Goal: Task Accomplishment & Management: Manage account settings

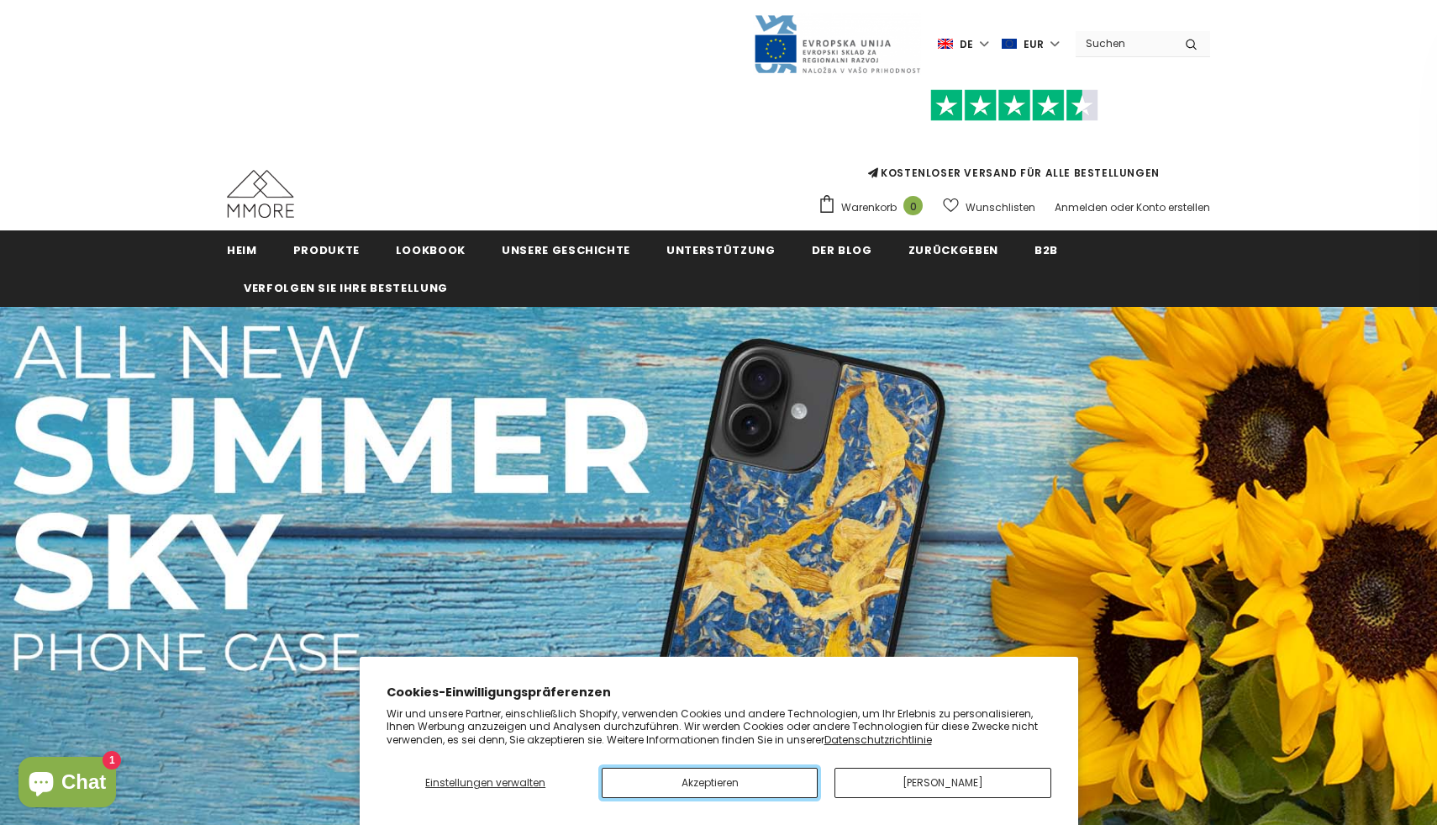
click at [744, 783] on button "Akzeptieren" at bounding box center [710, 782] width 216 height 30
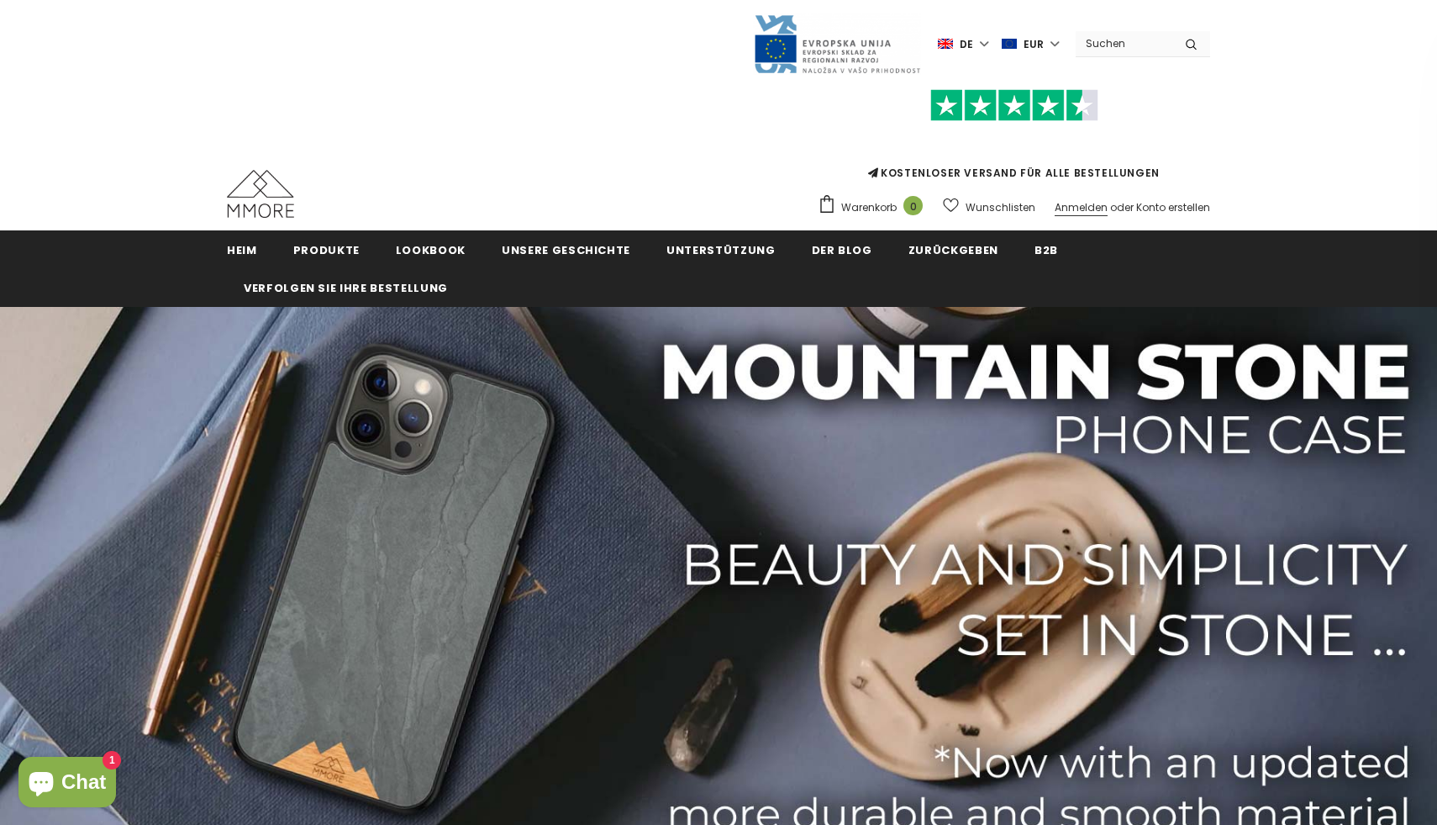
click at [1086, 207] on font "Anmelden" at bounding box center [1081, 207] width 53 height 14
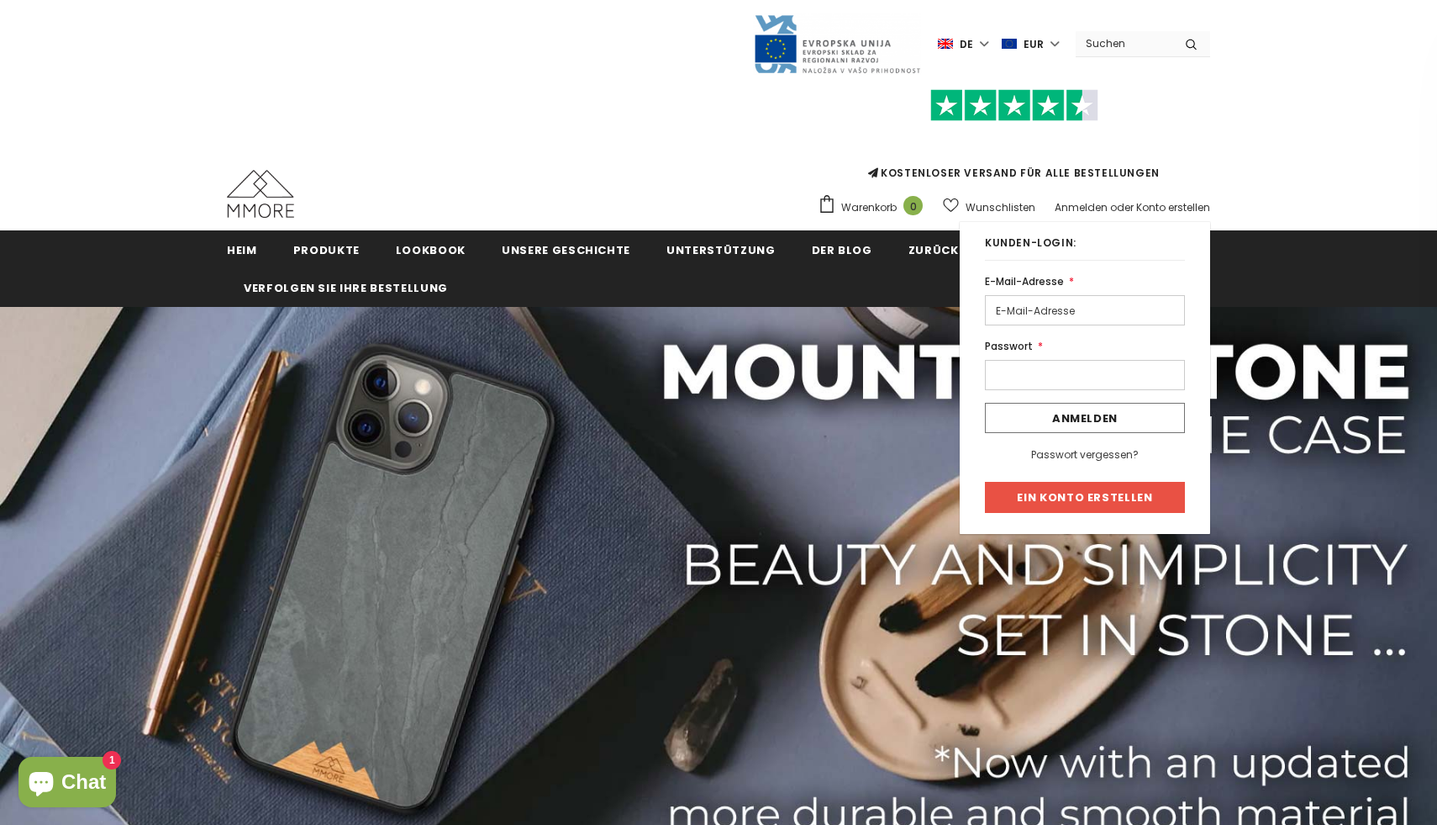
click at [1028, 306] on input "email" at bounding box center [1085, 310] width 200 height 30
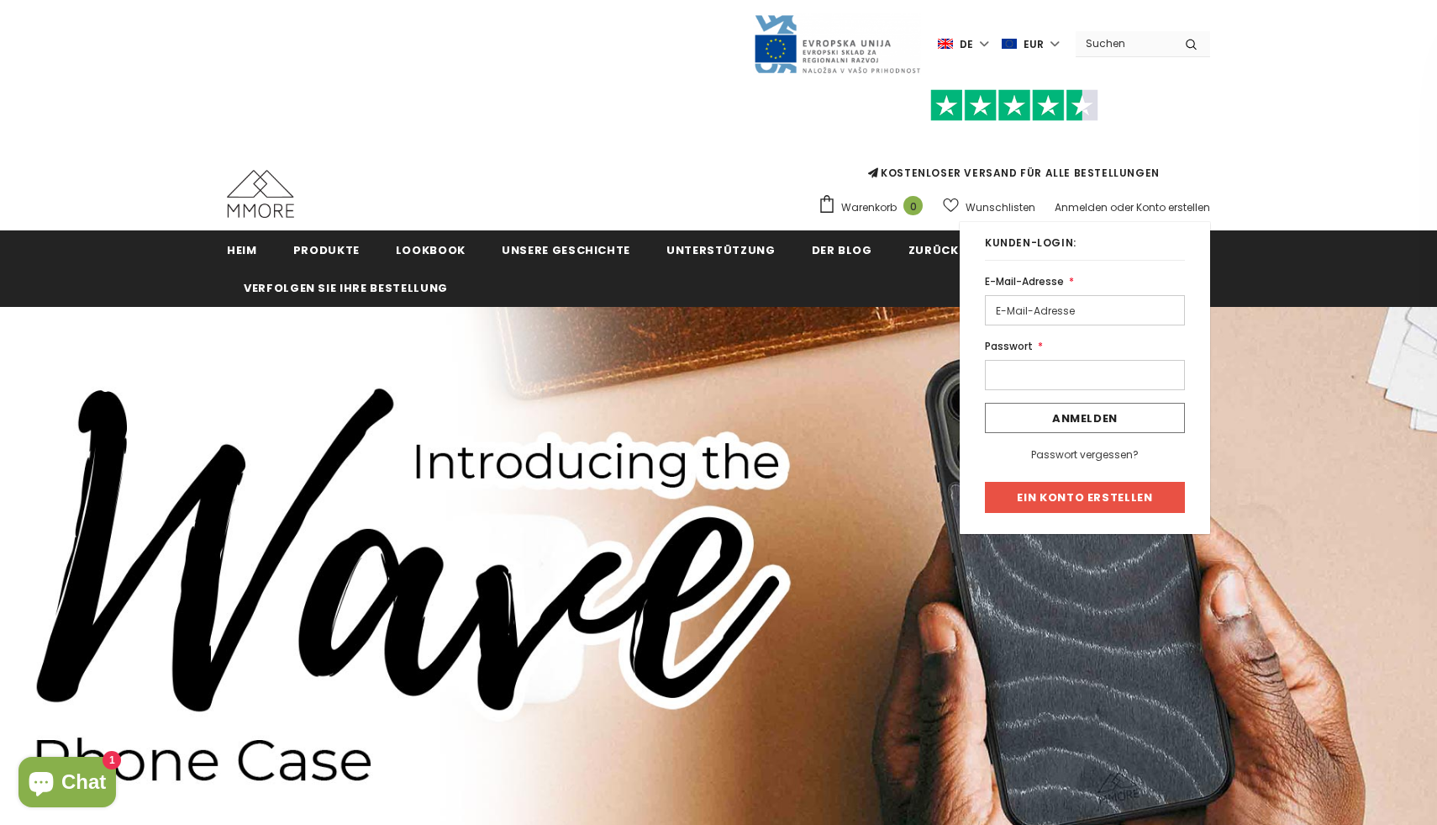
click at [1052, 309] on input "email" at bounding box center [1085, 310] width 200 height 30
type input "andykellermann@web.de"
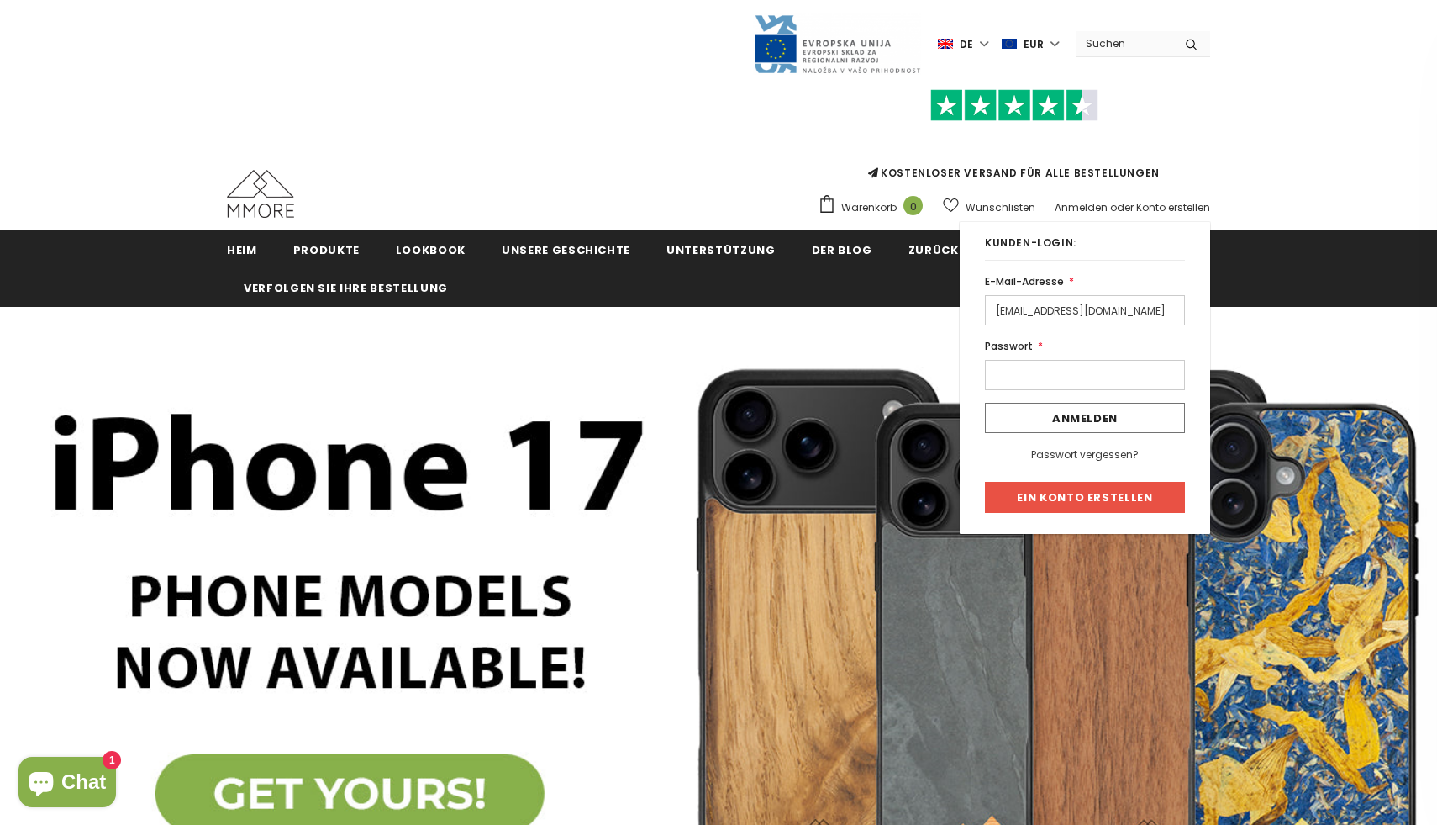
click at [985, 403] on input "Anmelden" at bounding box center [1085, 418] width 200 height 30
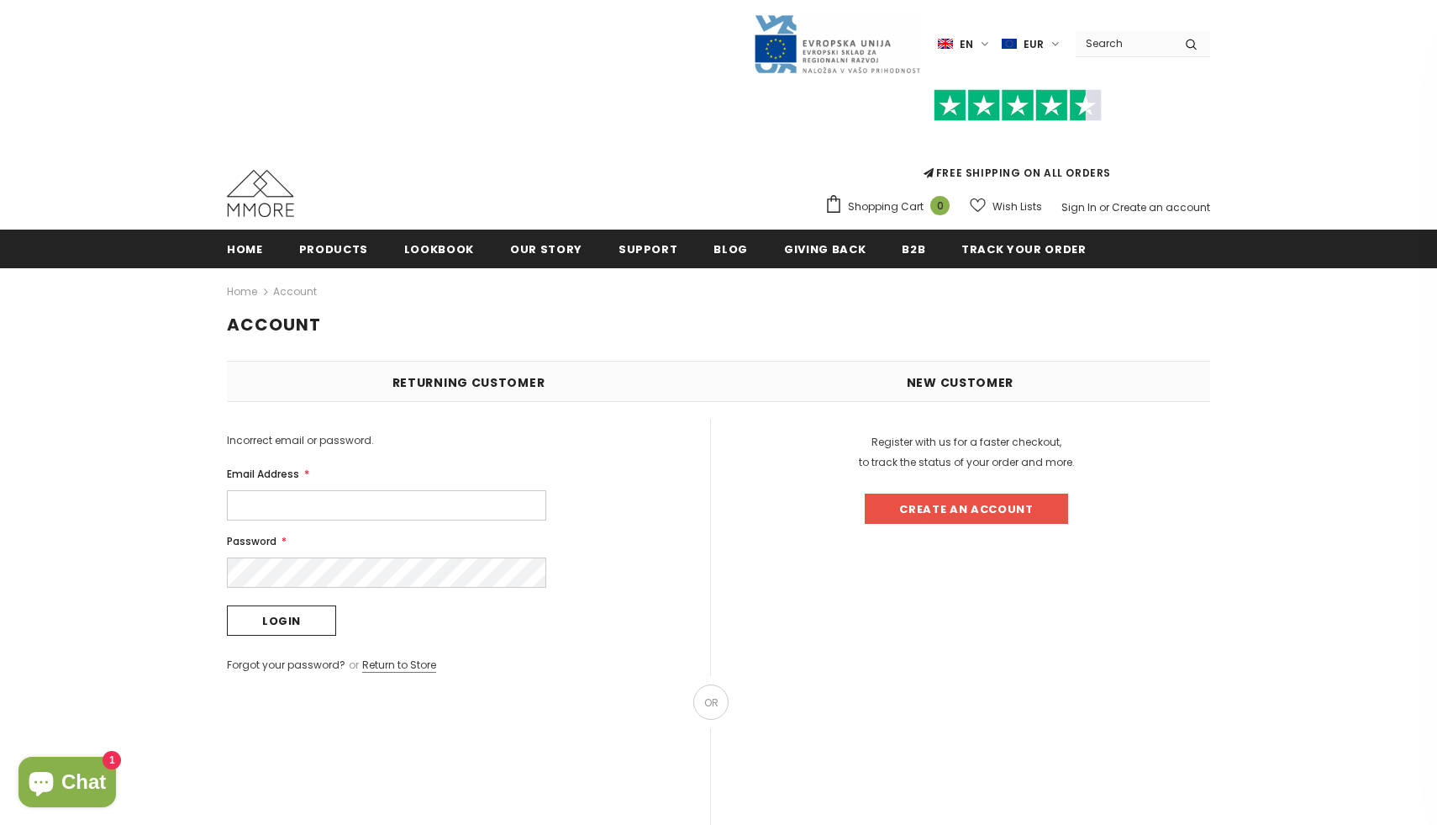
click at [330, 507] on input "Email Address *" at bounding box center [386, 505] width 319 height 30
click at [280, 519] on input "Email Address *" at bounding box center [386, 505] width 319 height 30
type input "[EMAIL_ADDRESS][DOMAIN_NAME]"
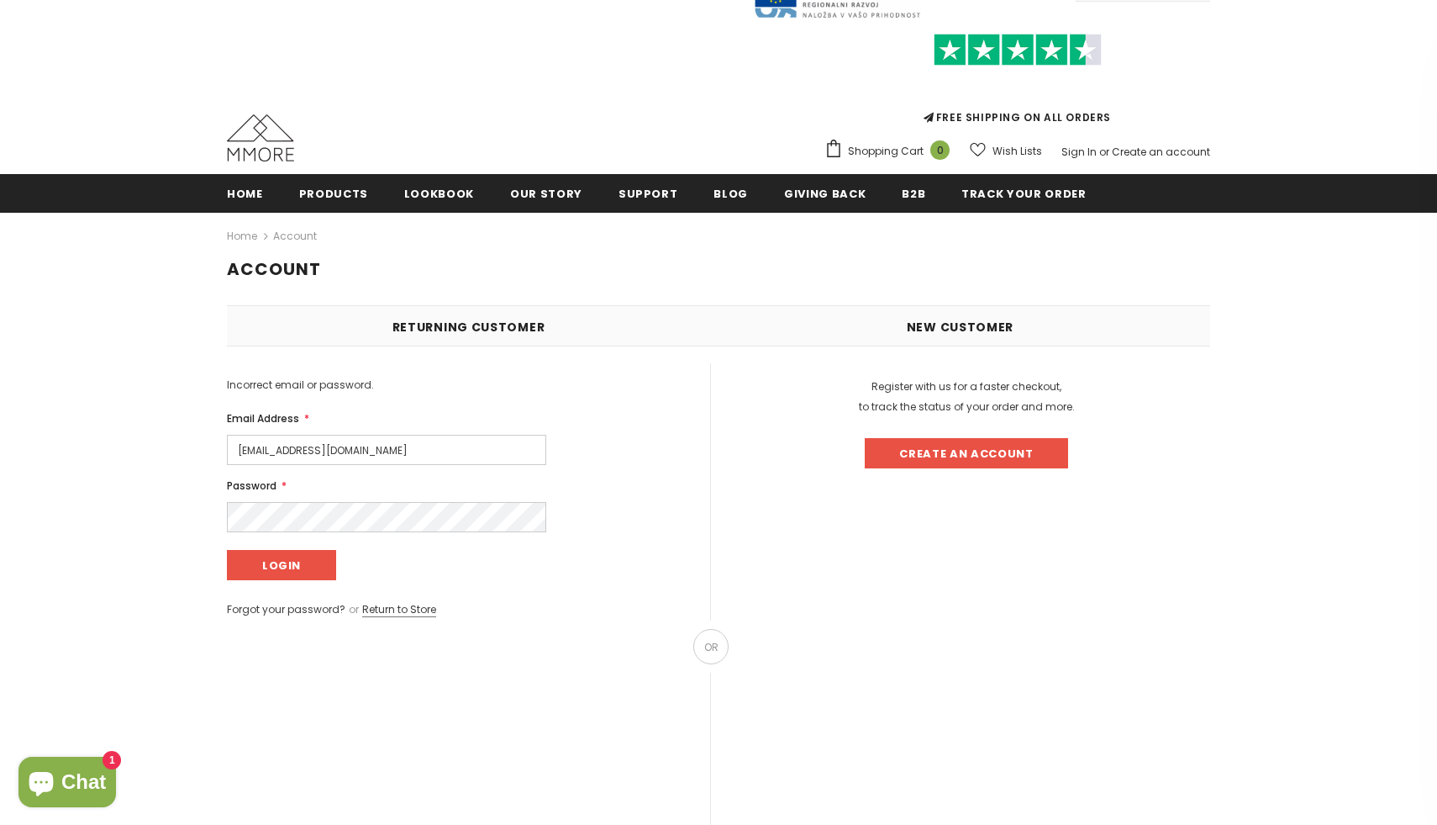
scroll to position [62, 0]
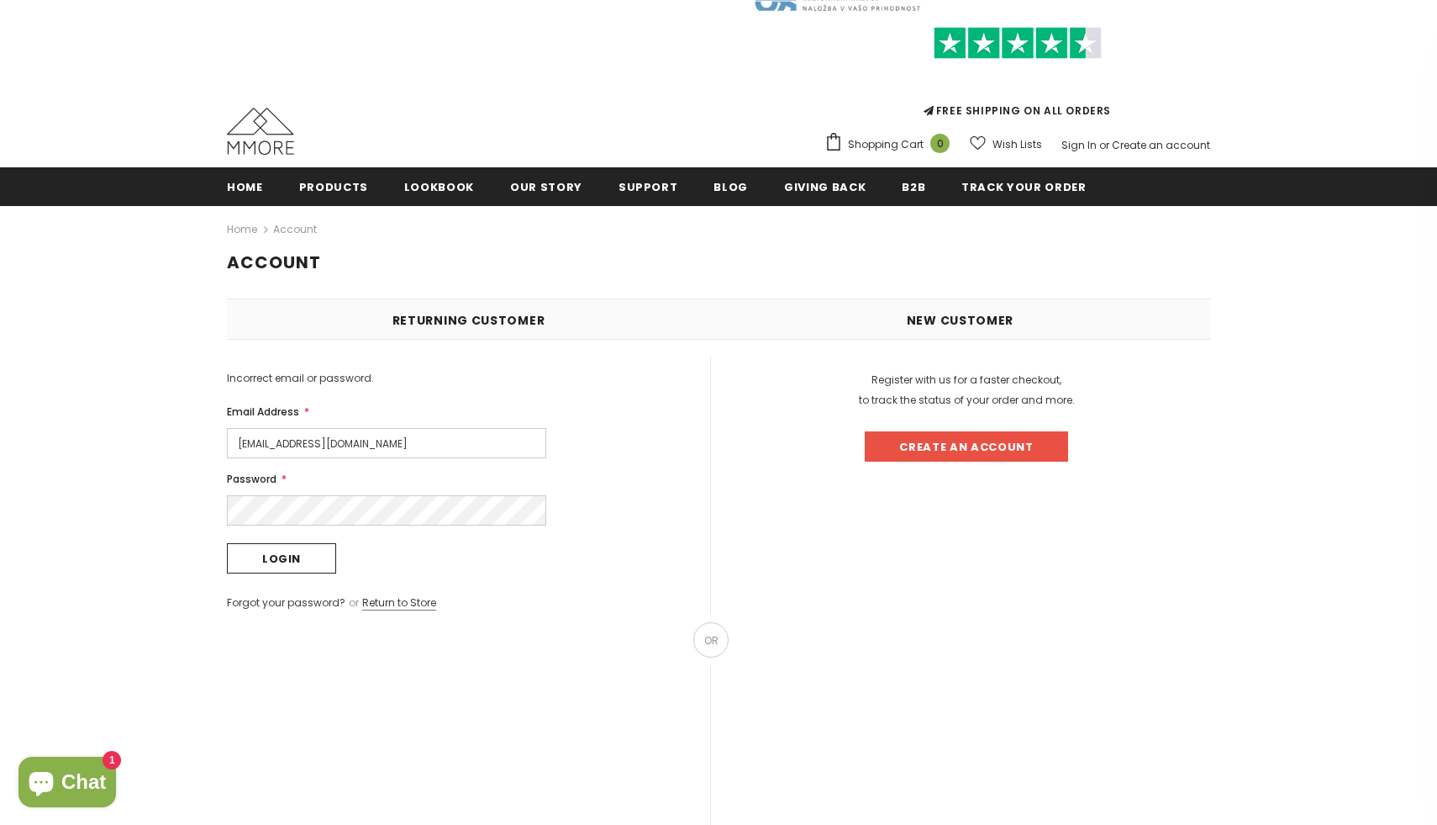
click at [227, 543] on input "Login" at bounding box center [281, 558] width 109 height 30
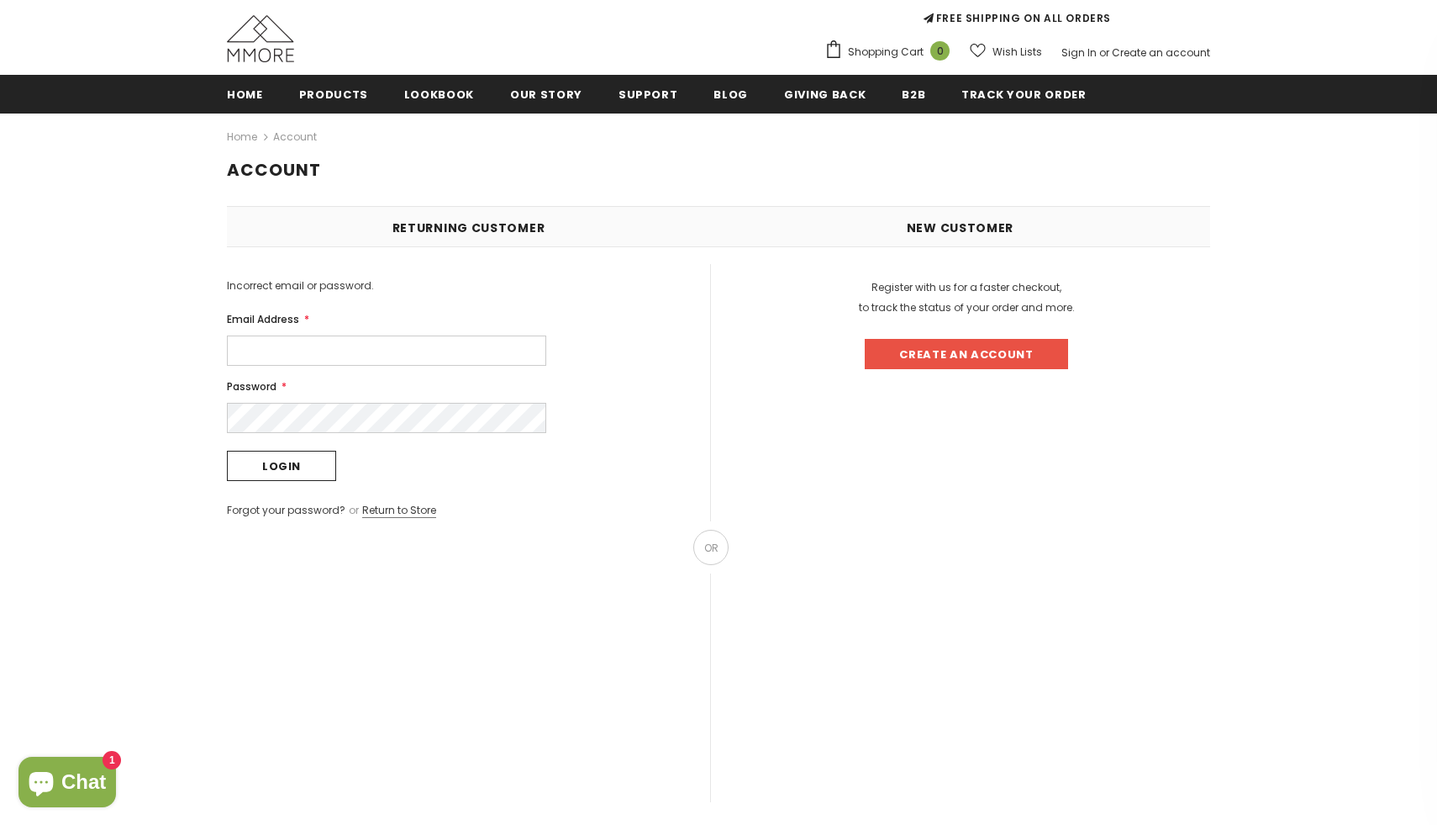
scroll to position [159, 0]
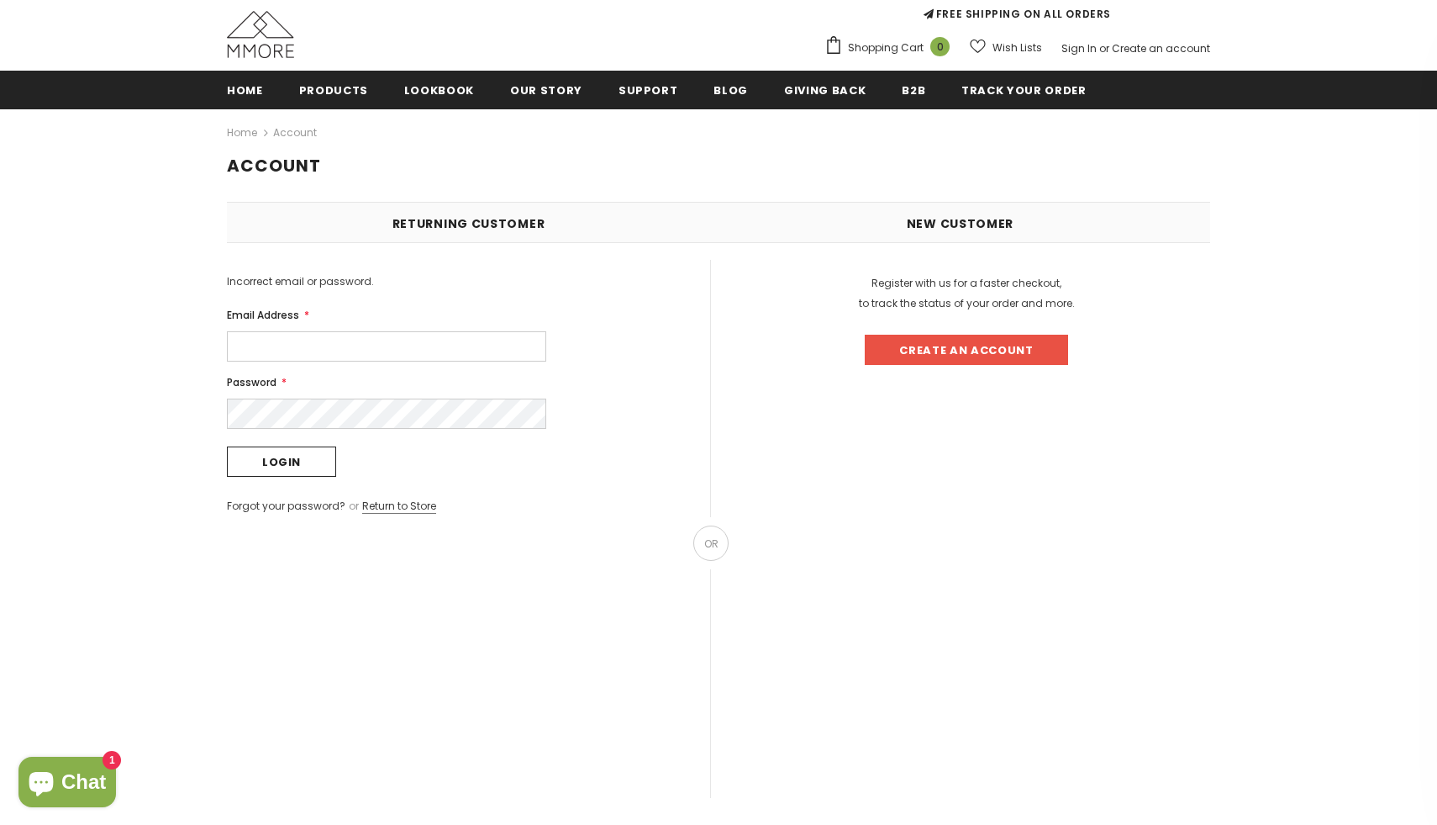
click at [269, 342] on input "Email Address *" at bounding box center [386, 346] width 319 height 30
click at [367, 347] on input "Email Address *" at bounding box center [386, 346] width 319 height 30
type input "[EMAIL_ADDRESS][DOMAIN_NAME]"
click at [300, 504] on link "Forgot your password?" at bounding box center [286, 505] width 119 height 14
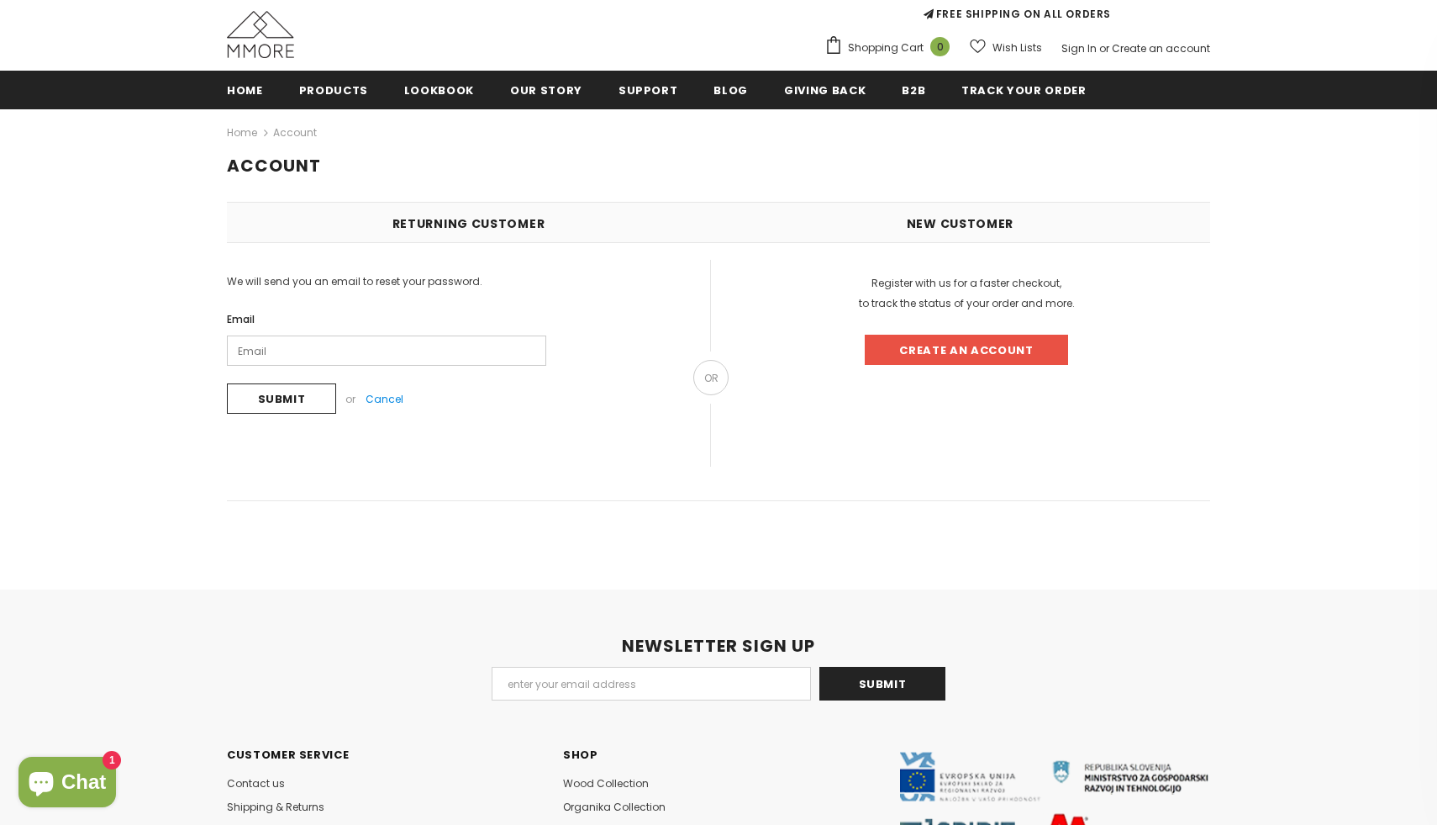
click at [282, 349] on input "Email" at bounding box center [386, 350] width 319 height 30
type input "andykellermann@web.de"
click at [286, 401] on input "Submit" at bounding box center [281, 398] width 109 height 30
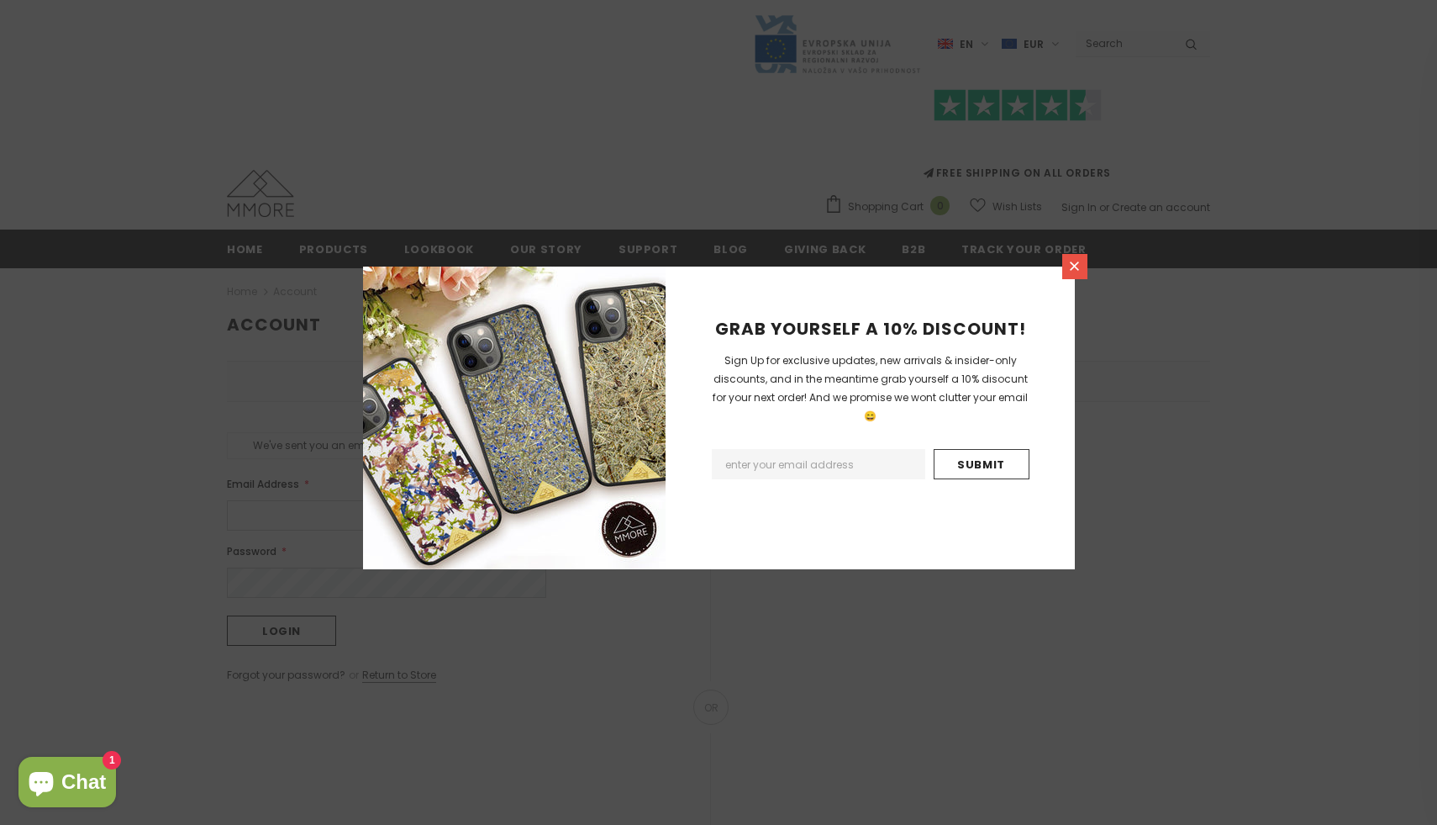
click at [1075, 267] on icon at bounding box center [1074, 265] width 9 height 9
